Goal: Task Accomplishment & Management: Use online tool/utility

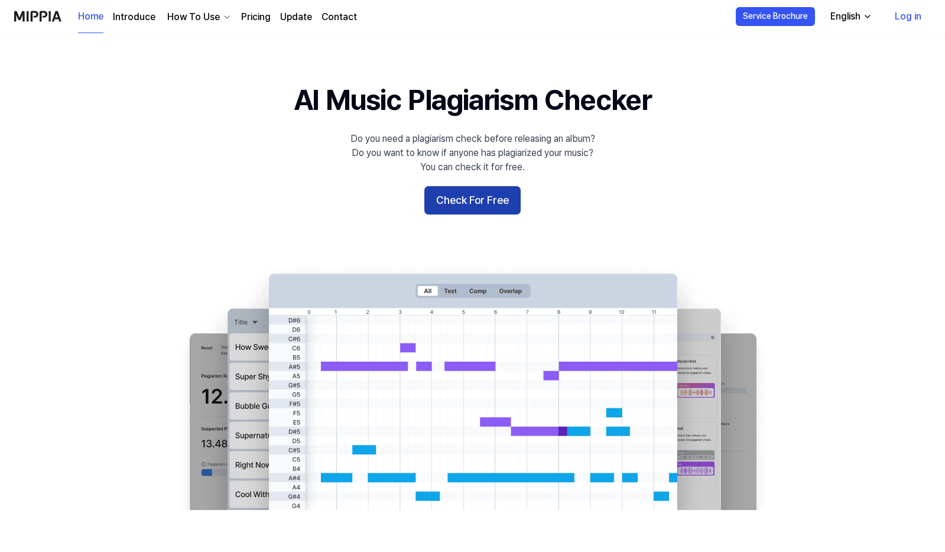
click at [437, 206] on button "Check For Free" at bounding box center [472, 200] width 96 height 28
click at [506, 203] on button "Check For Free" at bounding box center [472, 200] width 96 height 28
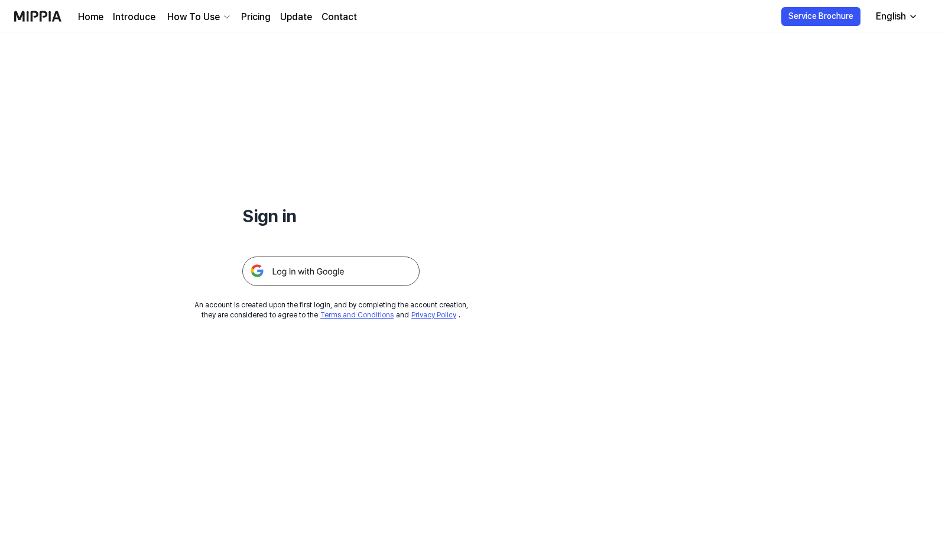
click at [319, 279] on img at bounding box center [330, 271] width 177 height 30
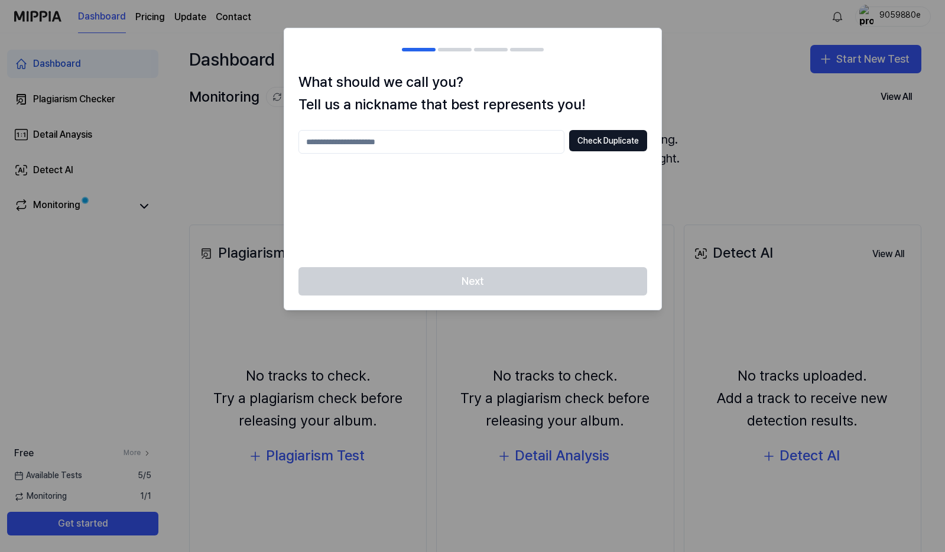
click at [402, 148] on input "text" at bounding box center [431, 142] width 266 height 24
type input "**"
click at [535, 228] on div "** Check Duplicate" at bounding box center [472, 191] width 349 height 123
click at [495, 287] on div "Next" at bounding box center [472, 288] width 377 height 43
click at [593, 144] on button "Check Duplicate" at bounding box center [608, 140] width 78 height 21
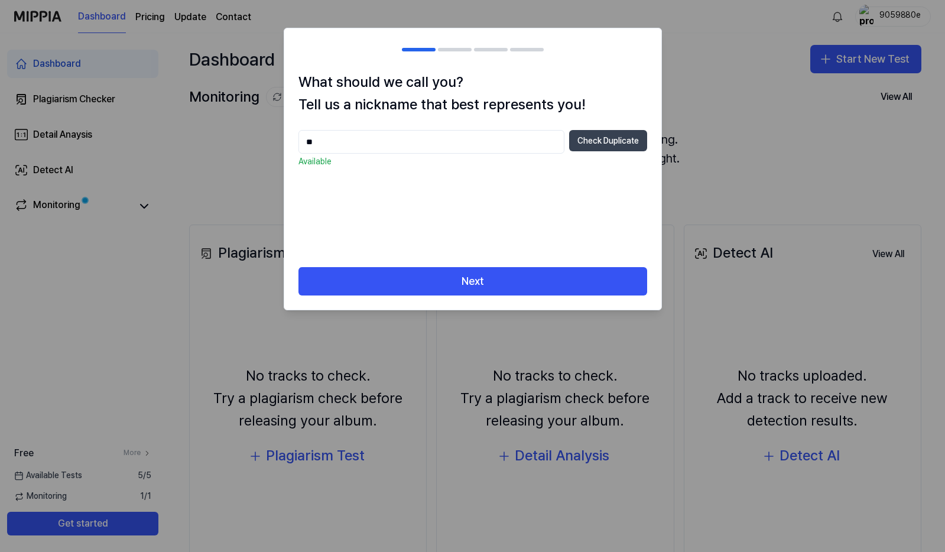
click at [587, 139] on button "Check Duplicate" at bounding box center [608, 140] width 78 height 21
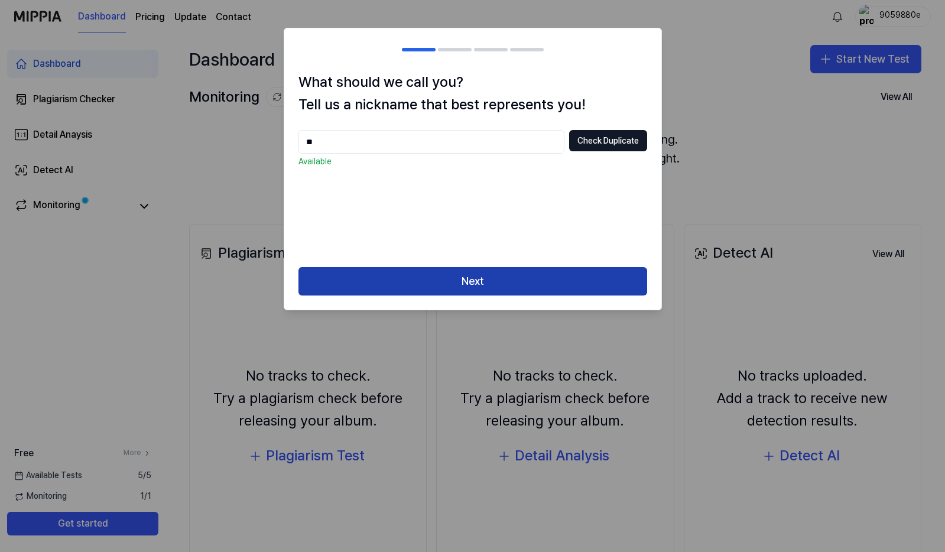
click at [443, 275] on button "Next" at bounding box center [472, 281] width 349 height 28
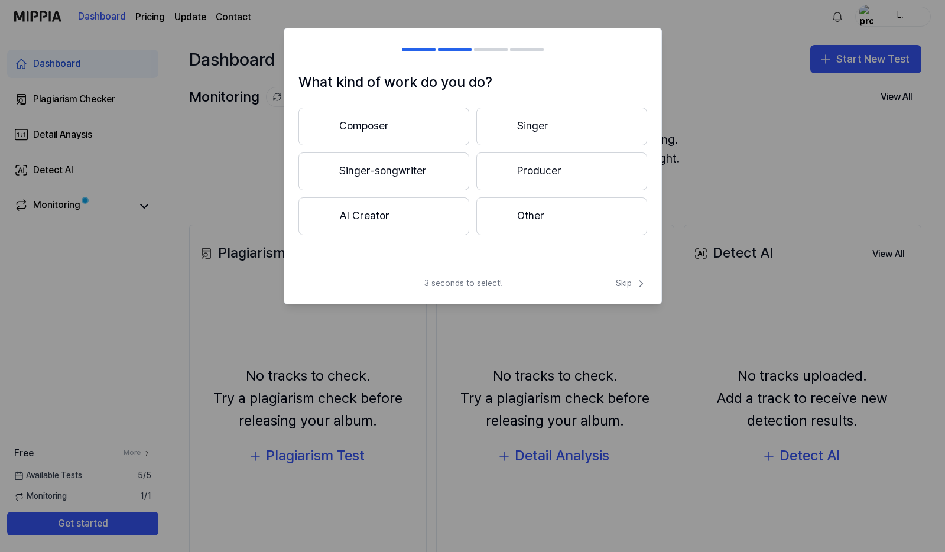
click at [447, 129] on button "Composer" at bounding box center [383, 127] width 171 height 38
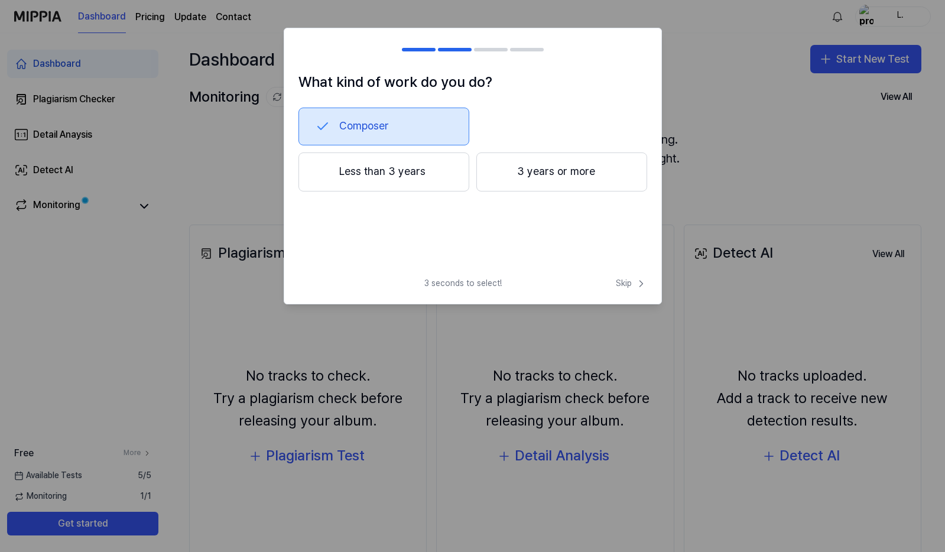
click at [402, 127] on button "Composer" at bounding box center [383, 127] width 171 height 38
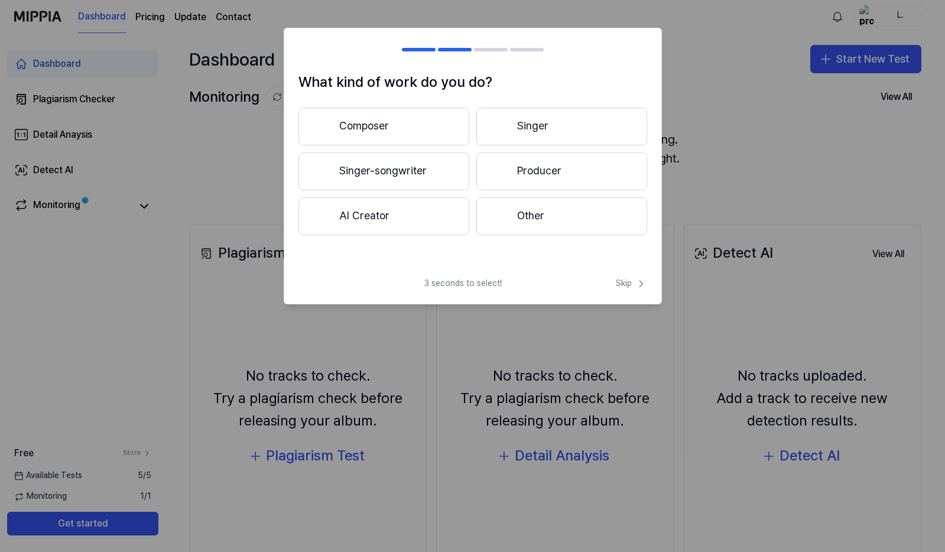
click at [376, 168] on button "Singer-songwriter" at bounding box center [383, 171] width 171 height 38
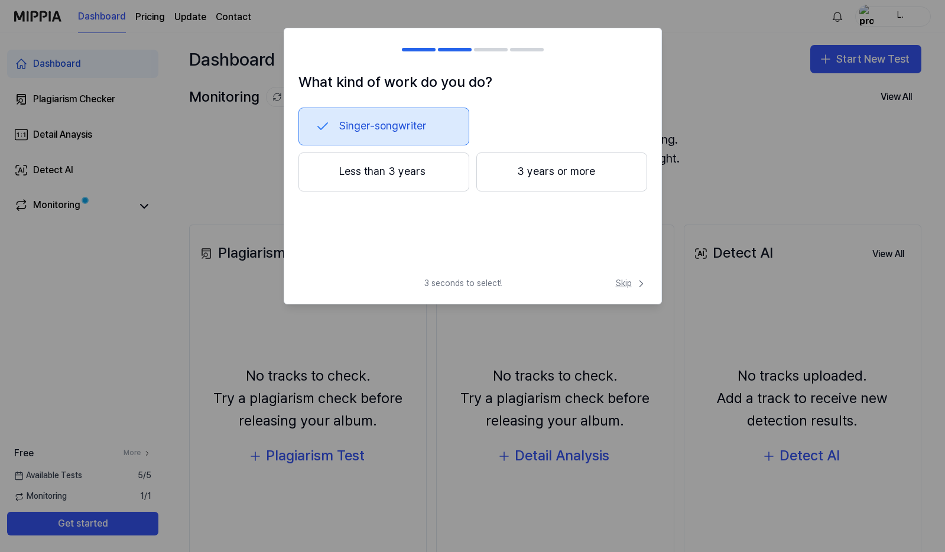
click at [630, 285] on span "Skip" at bounding box center [631, 284] width 31 height 12
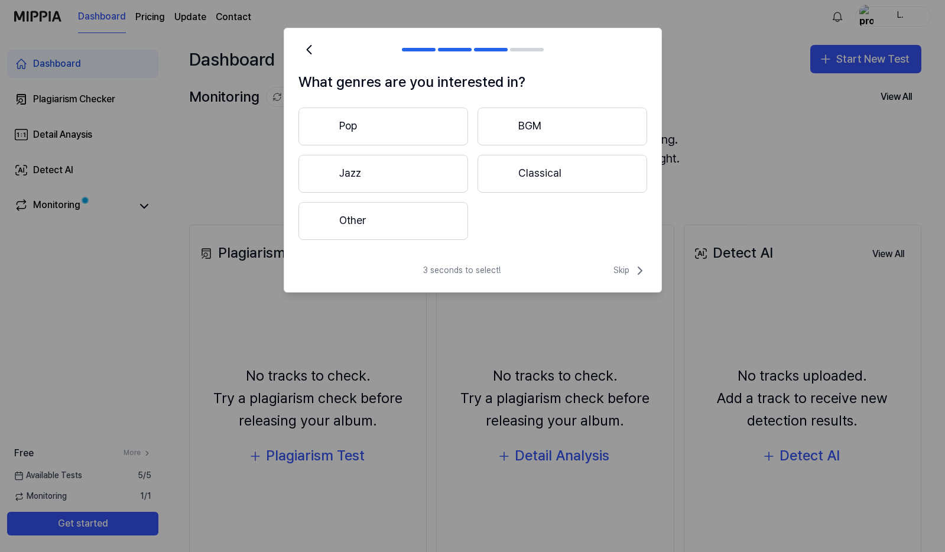
click at [630, 285] on div "3 seconds to select! Skip" at bounding box center [472, 278] width 377 height 28
click at [622, 272] on span "Skip" at bounding box center [630, 271] width 34 height 14
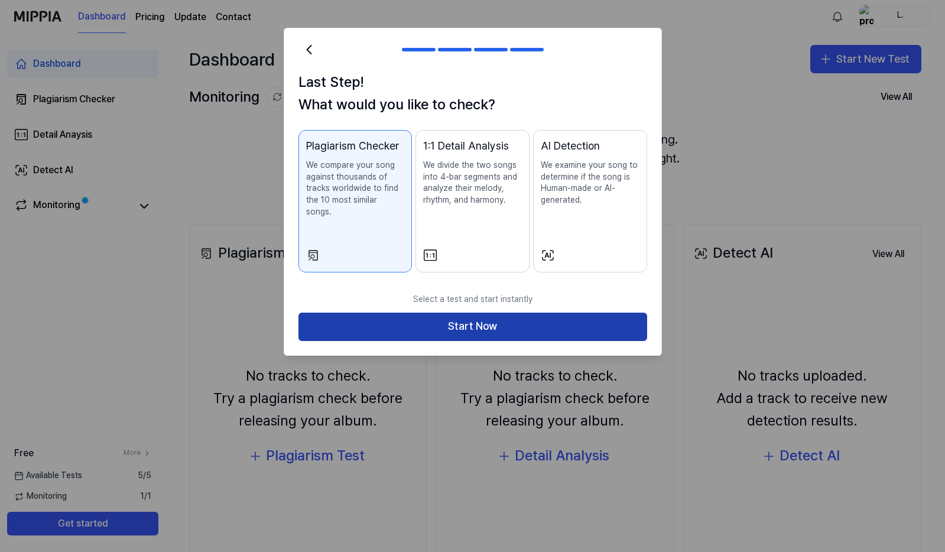
click at [530, 313] on button "Start Now" at bounding box center [472, 327] width 349 height 28
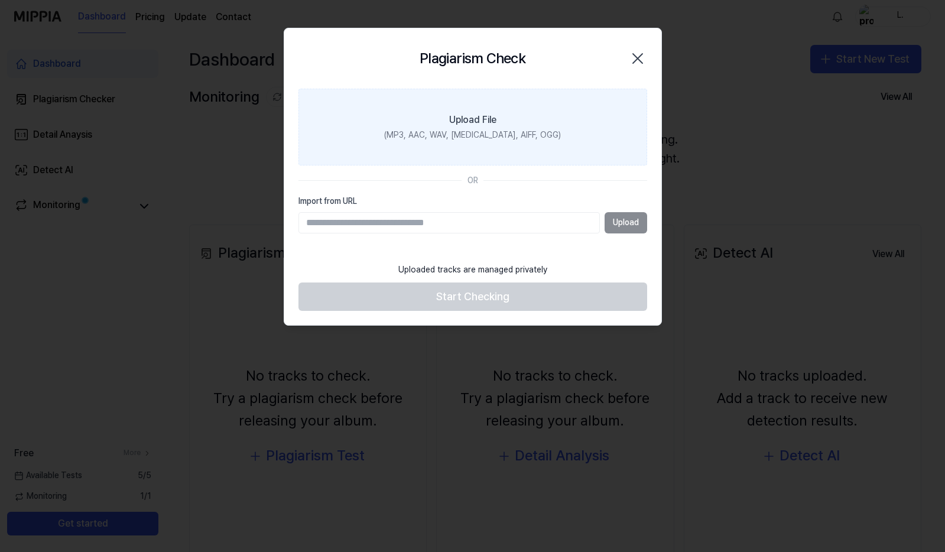
click at [440, 145] on label "Upload File (MP3, AAC, WAV, [MEDICAL_DATA], AIFF, OGG)" at bounding box center [472, 127] width 349 height 77
click at [0, 0] on input "Upload File (MP3, AAC, WAV, [MEDICAL_DATA], AIFF, OGG)" at bounding box center [0, 0] width 0 height 0
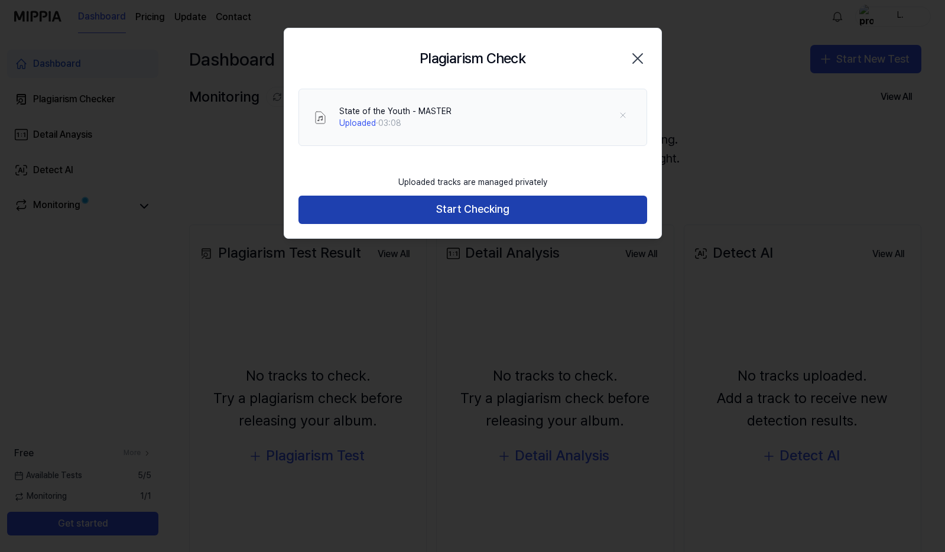
click at [457, 215] on button "Start Checking" at bounding box center [472, 210] width 349 height 28
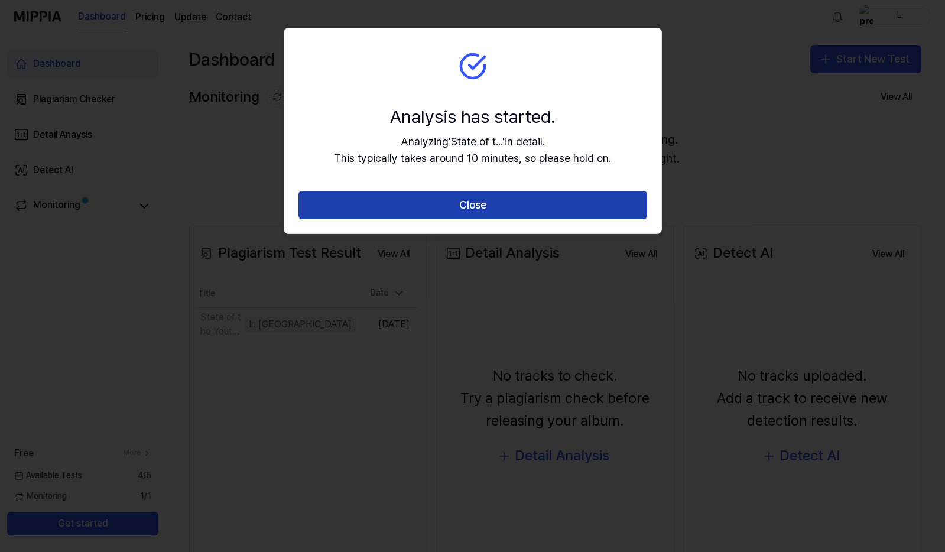
click at [473, 207] on button "Close" at bounding box center [472, 205] width 349 height 28
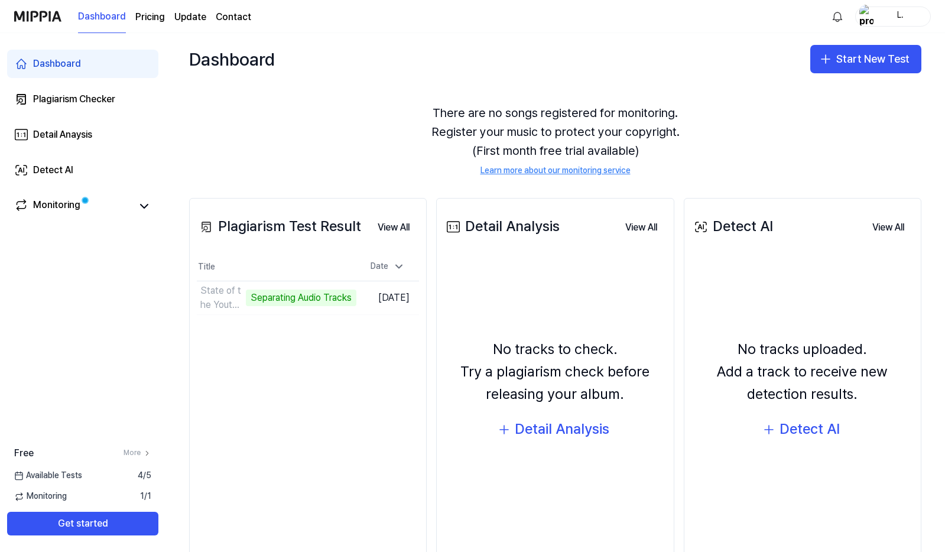
scroll to position [28, 0]
click at [106, 203] on link "Monitoring" at bounding box center [73, 206] width 118 height 17
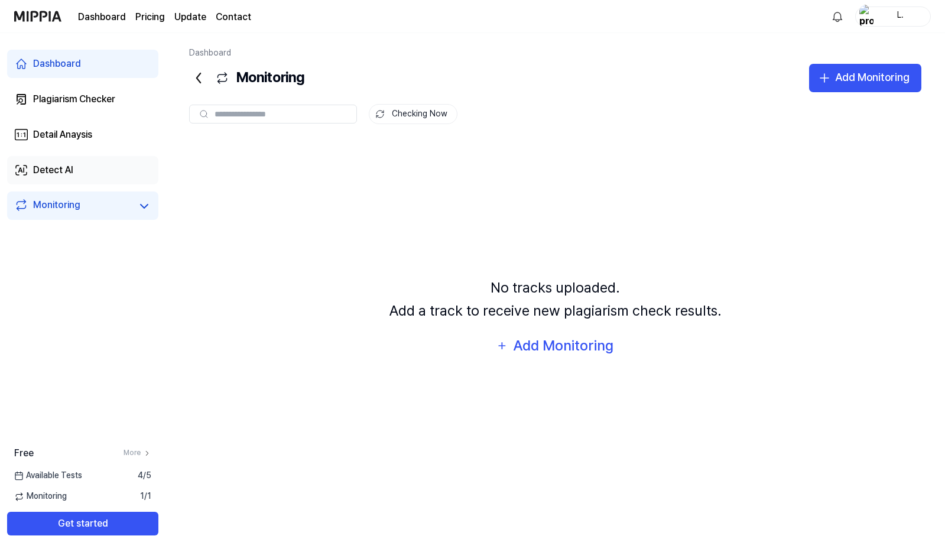
click at [91, 178] on link "Detect AI" at bounding box center [82, 170] width 151 height 28
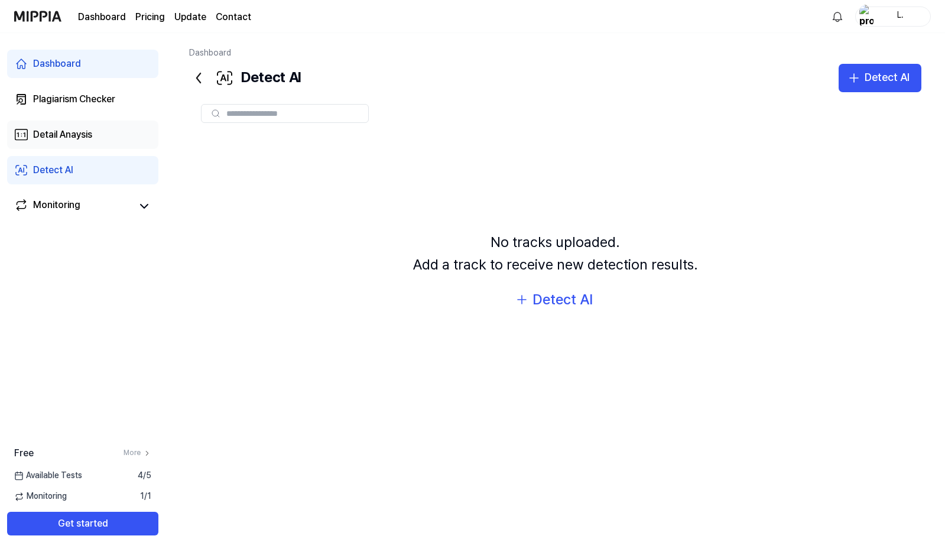
click at [81, 143] on link "Detail Anaysis" at bounding box center [82, 135] width 151 height 28
click at [84, 90] on link "Plagiarism Checker" at bounding box center [82, 99] width 151 height 28
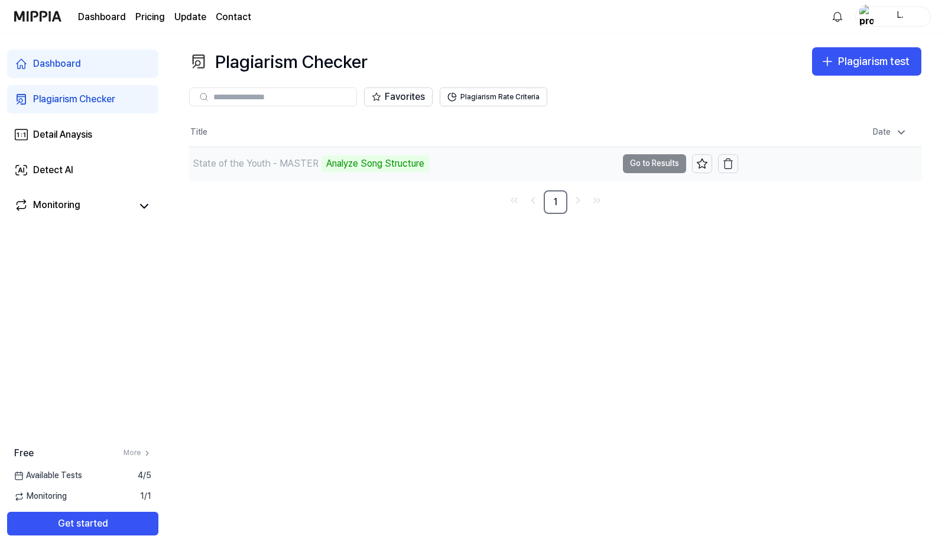
click at [255, 164] on div "State of the Youth - MASTER" at bounding box center [256, 164] width 126 height 14
click at [655, 170] on td "State of the Youth - MASTER Analyze Song Structure Go to Results" at bounding box center [463, 163] width 549 height 33
click at [652, 162] on td "State of the Youth - MASTER Analyze Song Structure Go to Results" at bounding box center [463, 163] width 549 height 33
click at [298, 158] on div "State of the Youth - MASTER" at bounding box center [256, 164] width 126 height 14
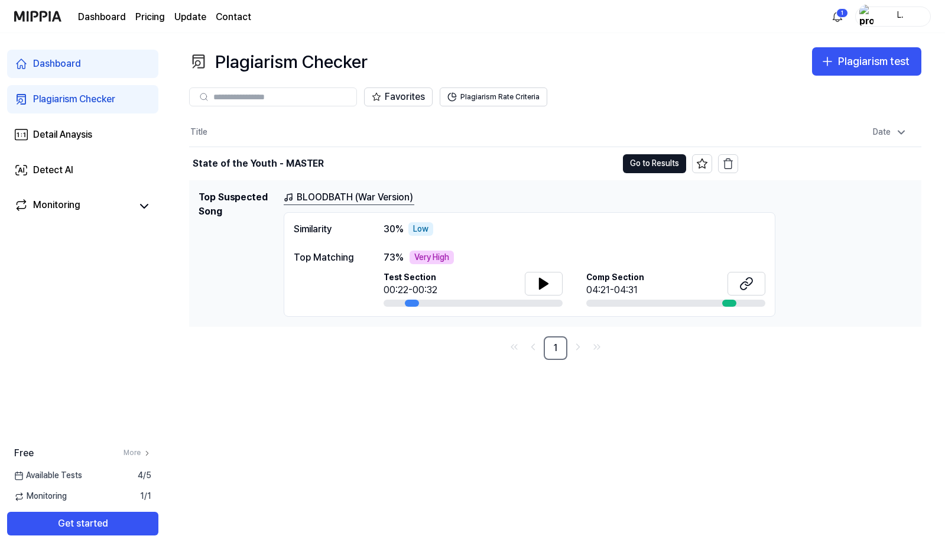
click at [428, 260] on div "Very High" at bounding box center [431, 258] width 44 height 14
click at [469, 97] on button "Plagiarism Rate Criteria" at bounding box center [494, 96] width 108 height 19
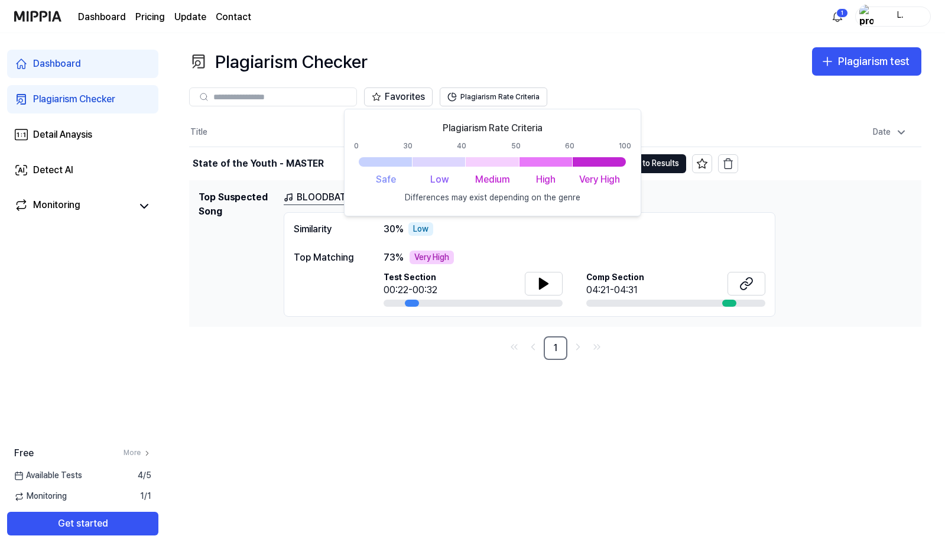
click at [583, 162] on div at bounding box center [599, 161] width 53 height 9
click at [682, 77] on div "Favorites Plagiarism Rate Criteria" at bounding box center [555, 97] width 732 height 43
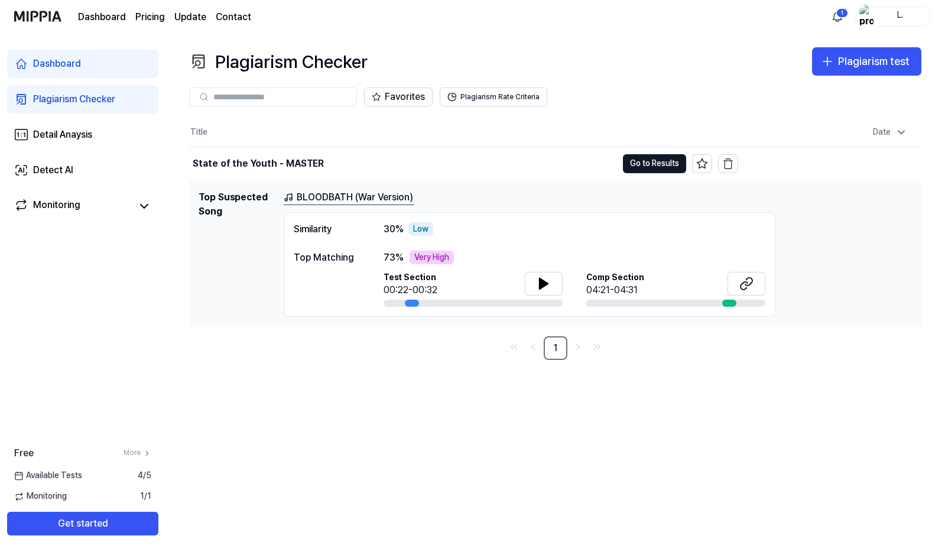
click at [355, 199] on link "BLOODBATH (War Version)" at bounding box center [349, 197] width 131 height 15
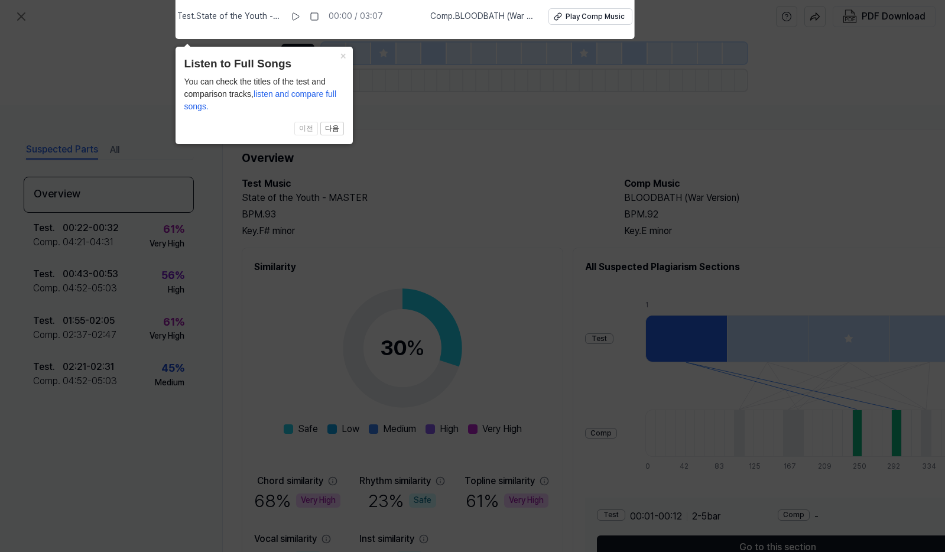
click at [432, 161] on icon at bounding box center [472, 273] width 945 height 558
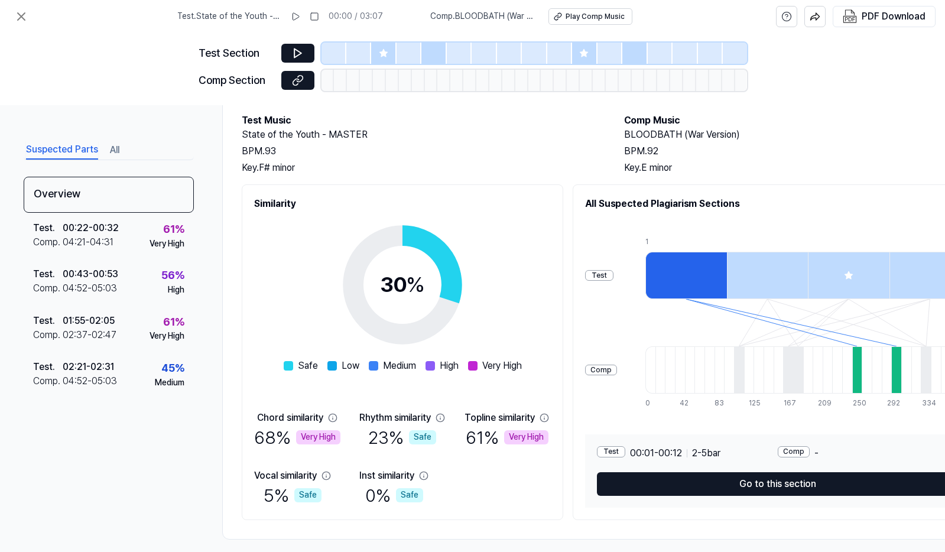
scroll to position [74, 0]
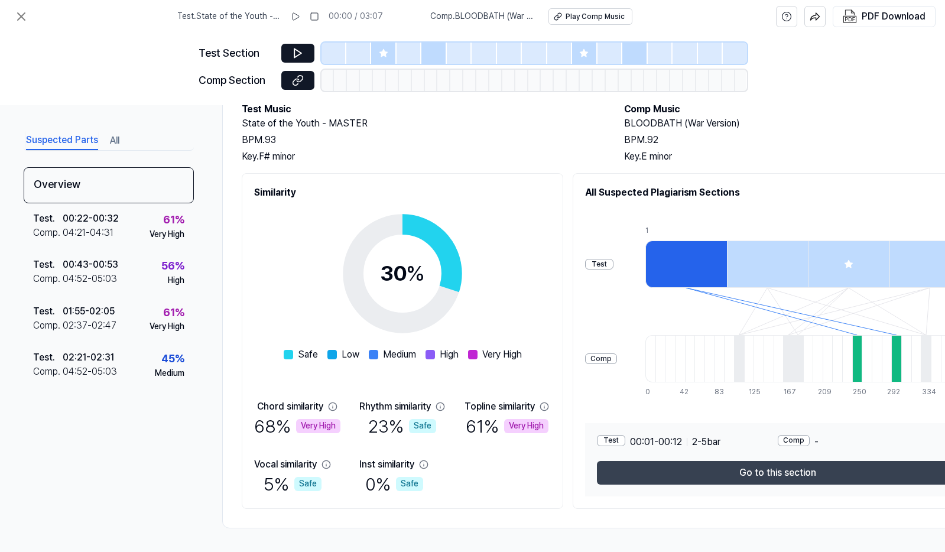
click at [720, 477] on button "Go to this section" at bounding box center [778, 473] width 362 height 24
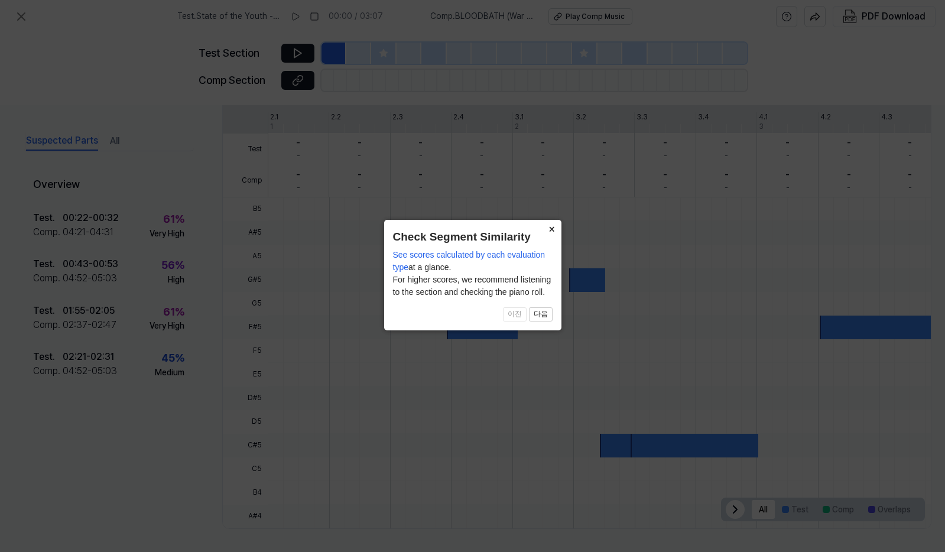
click at [553, 227] on button "×" at bounding box center [551, 228] width 19 height 17
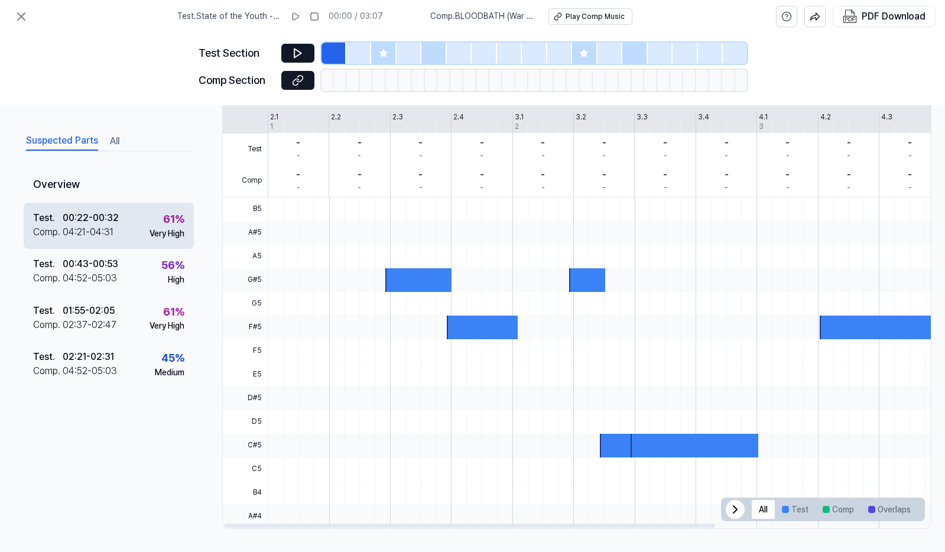
click at [171, 239] on div "Test . 00:22 - 00:32 Comp . 04:21 - 04:31 61 % Very High" at bounding box center [109, 225] width 170 height 46
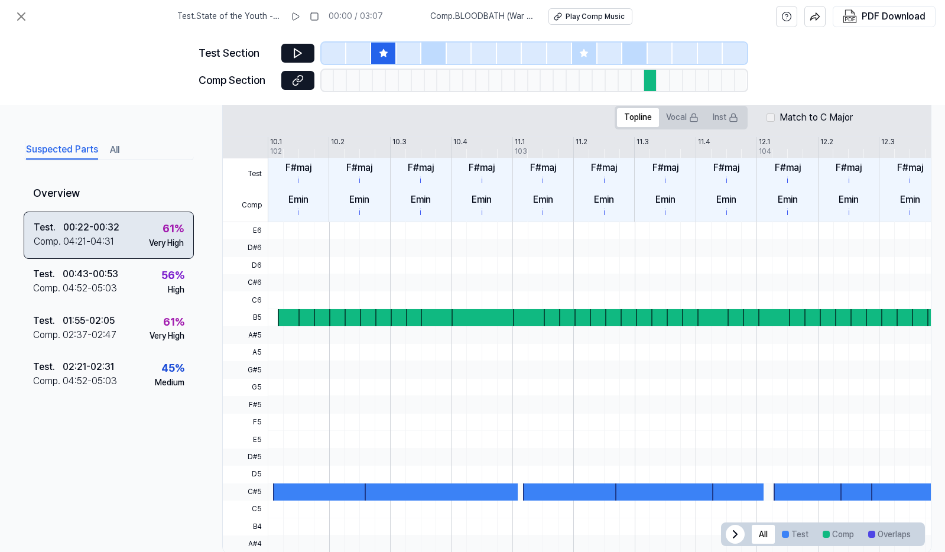
scroll to position [258, 0]
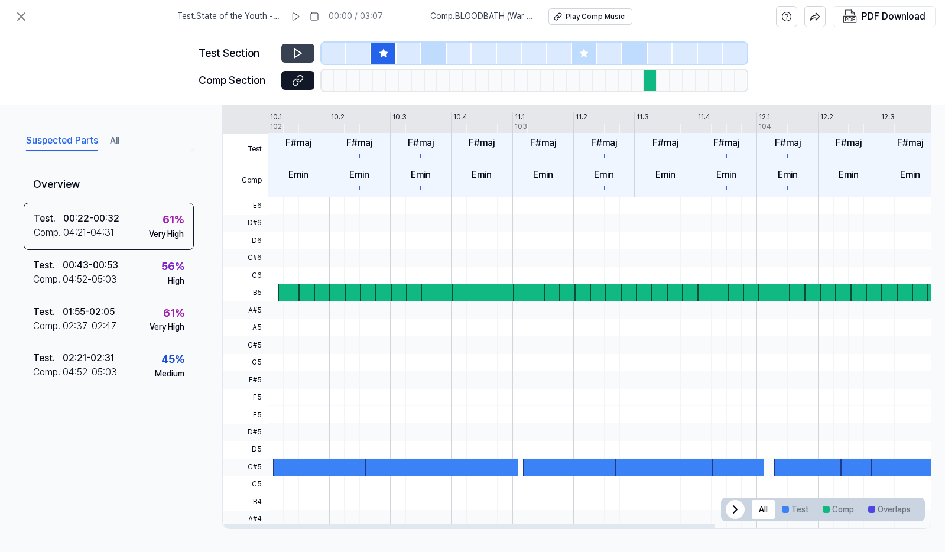
click at [294, 51] on icon at bounding box center [297, 53] width 7 height 9
click at [294, 50] on icon at bounding box center [298, 53] width 12 height 12
click at [828, 517] on button "Comp" at bounding box center [837, 509] width 45 height 19
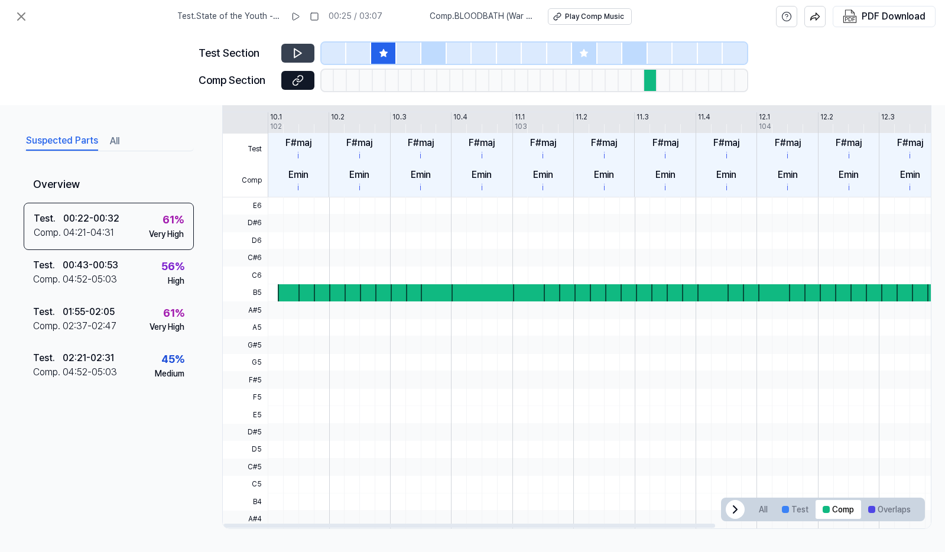
click at [306, 54] on button at bounding box center [297, 53] width 33 height 19
click at [306, 55] on button at bounding box center [297, 53] width 33 height 19
click at [297, 77] on icon at bounding box center [300, 78] width 6 height 6
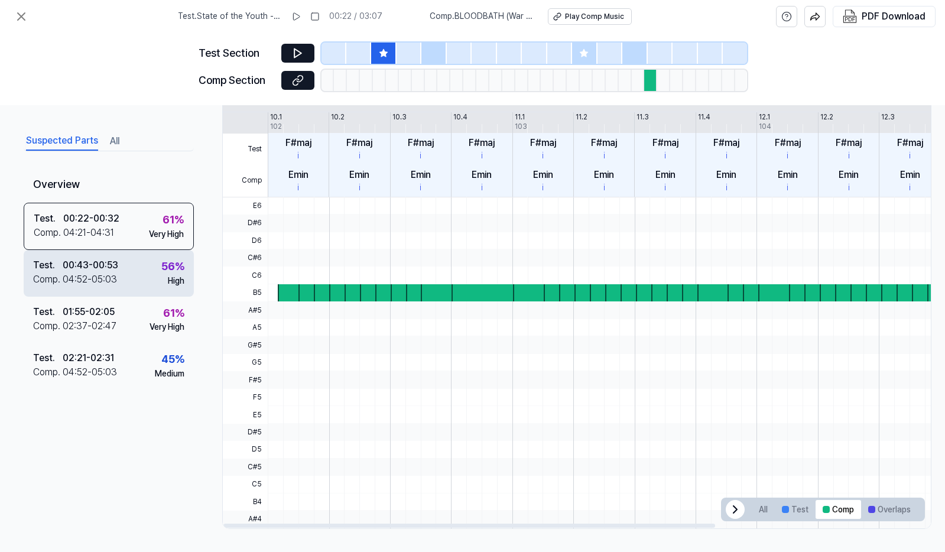
click at [106, 279] on div "04:52 - 05:03" at bounding box center [90, 279] width 54 height 14
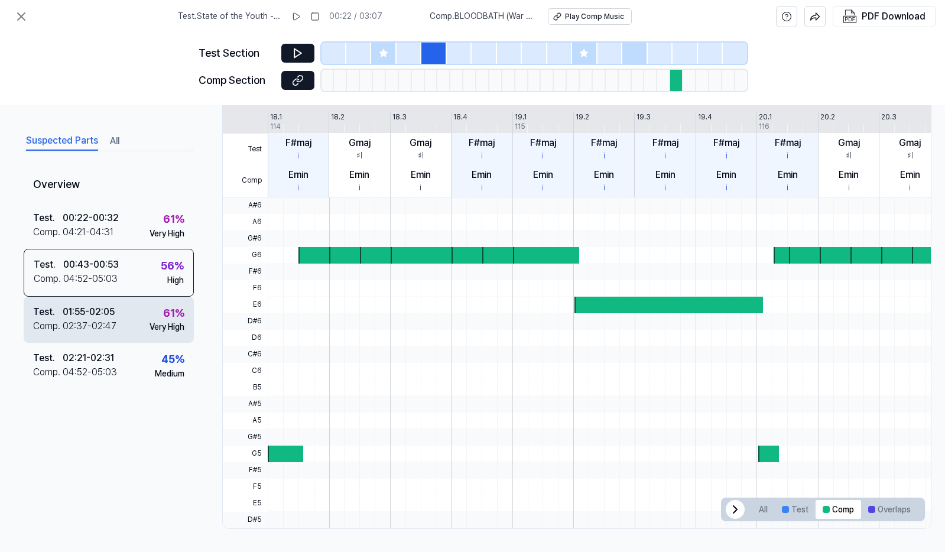
click at [103, 308] on div "01:55 - 02:05" at bounding box center [89, 311] width 52 height 14
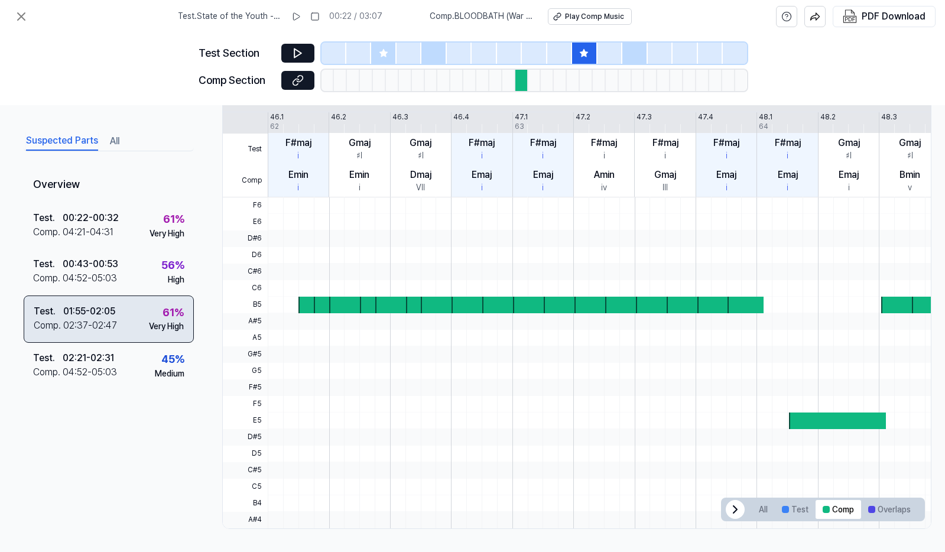
click at [105, 326] on div "02:37 - 02:47" at bounding box center [90, 325] width 54 height 14
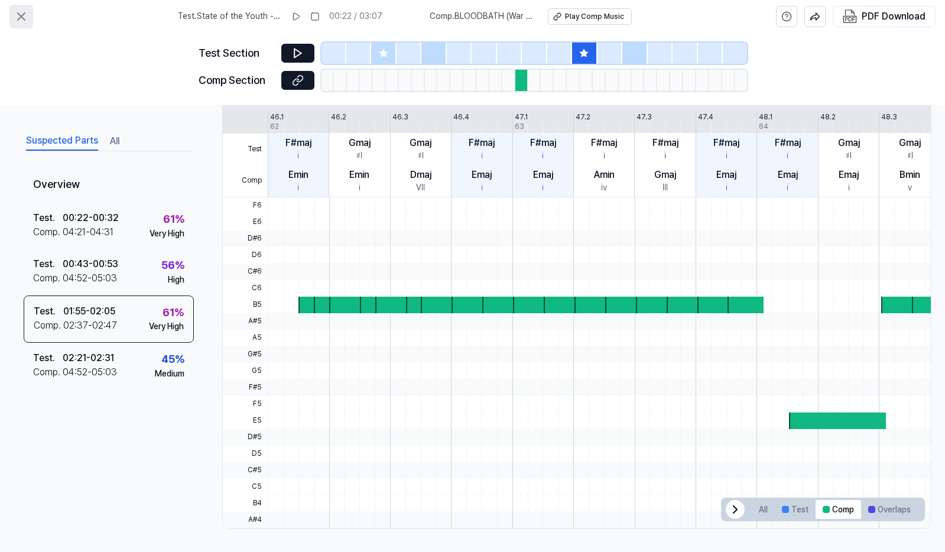
click at [31, 18] on button at bounding box center [21, 17] width 24 height 24
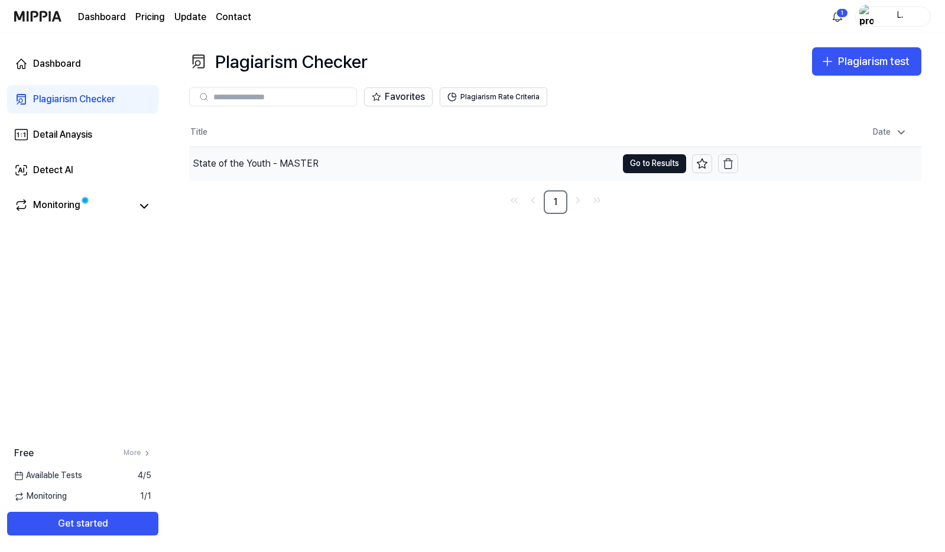
click at [438, 158] on div "State of the Youth - MASTER" at bounding box center [403, 163] width 428 height 33
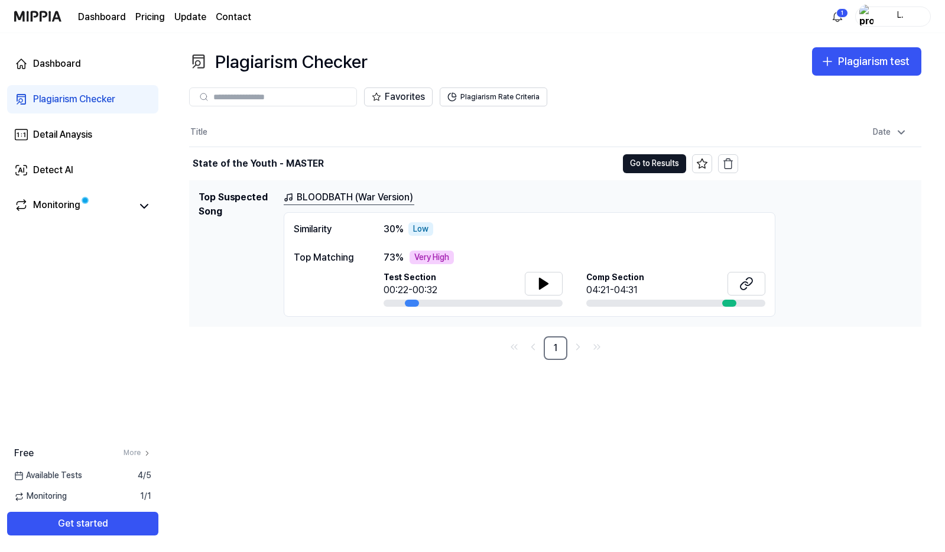
click at [420, 233] on div "Low" at bounding box center [420, 229] width 25 height 14
click at [92, 203] on link "Monitoring" at bounding box center [73, 206] width 118 height 17
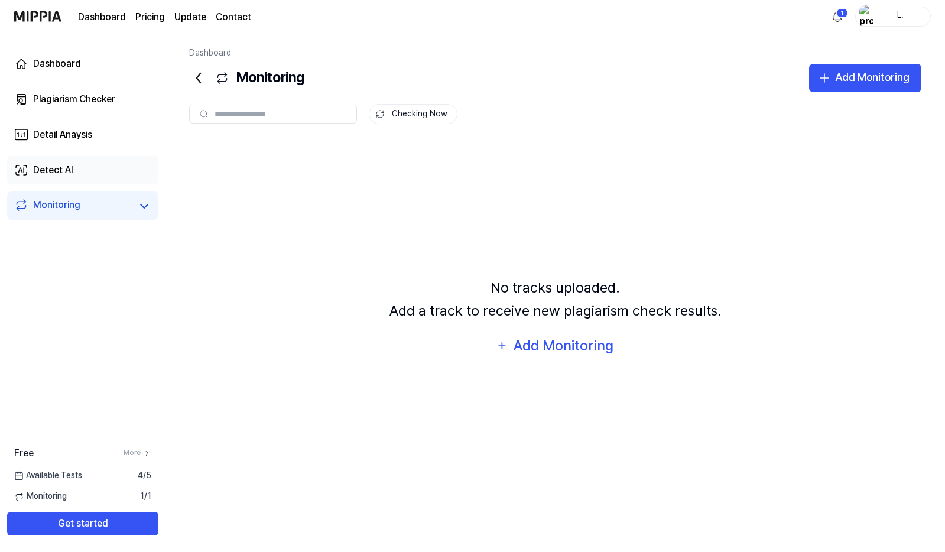
click at [116, 168] on link "Detect AI" at bounding box center [82, 170] width 151 height 28
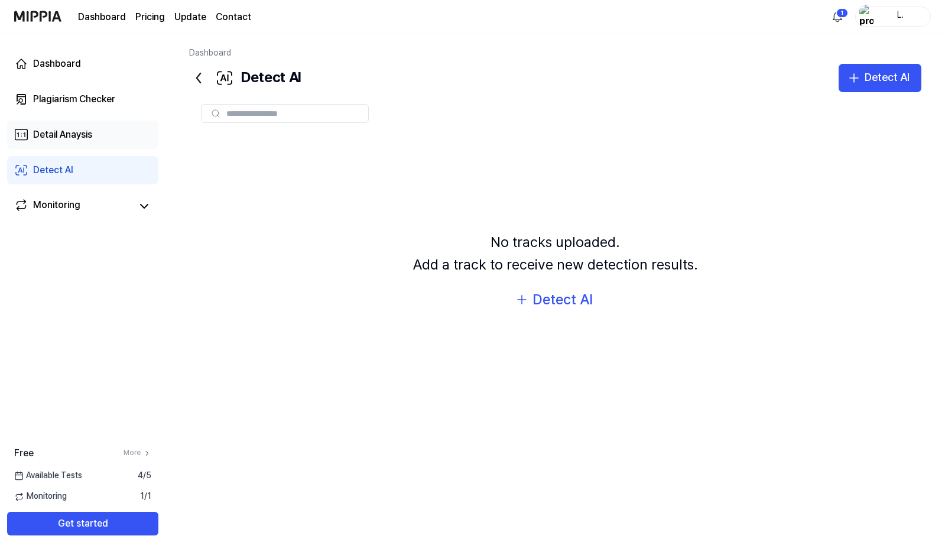
click at [101, 137] on link "Detail Anaysis" at bounding box center [82, 135] width 151 height 28
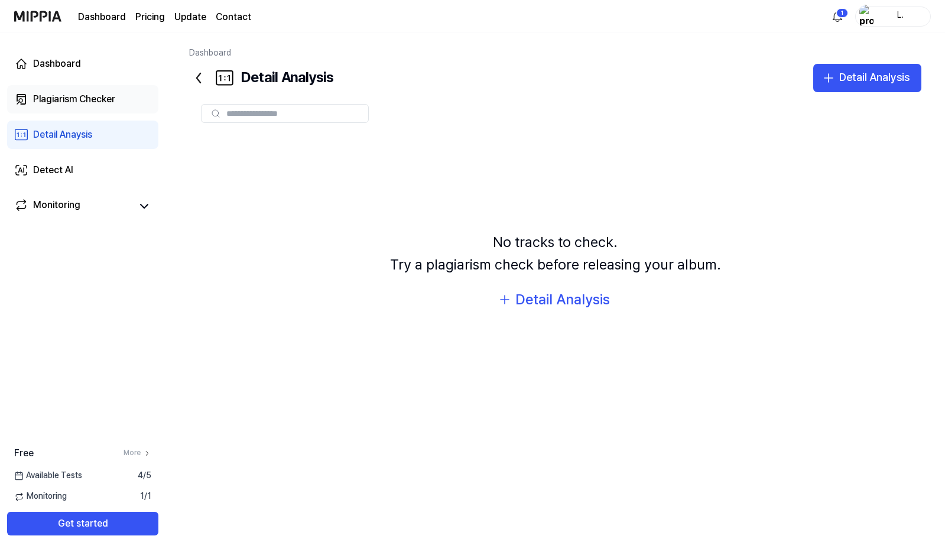
click at [96, 110] on link "Plagiarism Checker" at bounding box center [82, 99] width 151 height 28
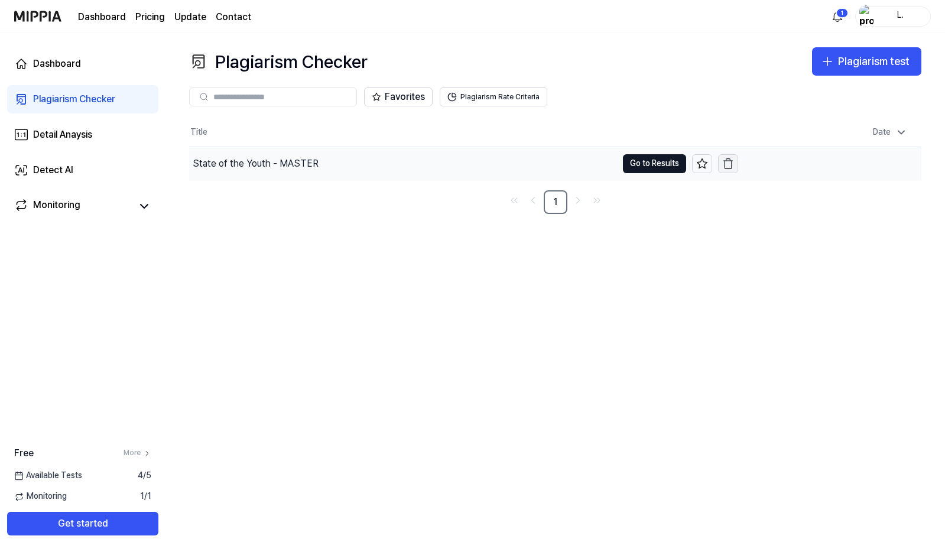
click at [729, 163] on icon "button" at bounding box center [728, 164] width 12 height 12
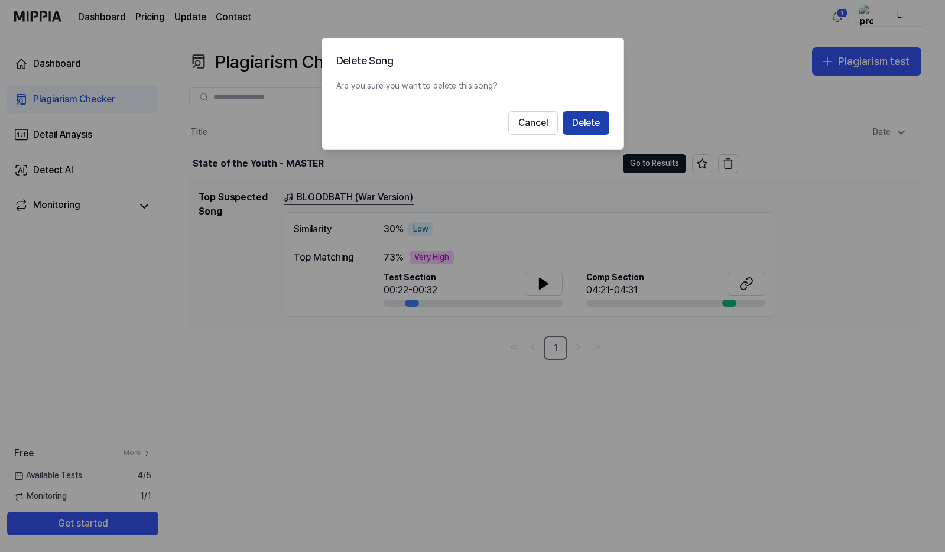
click at [596, 125] on button "Delete" at bounding box center [586, 123] width 47 height 24
